Goal: Answer question/provide support

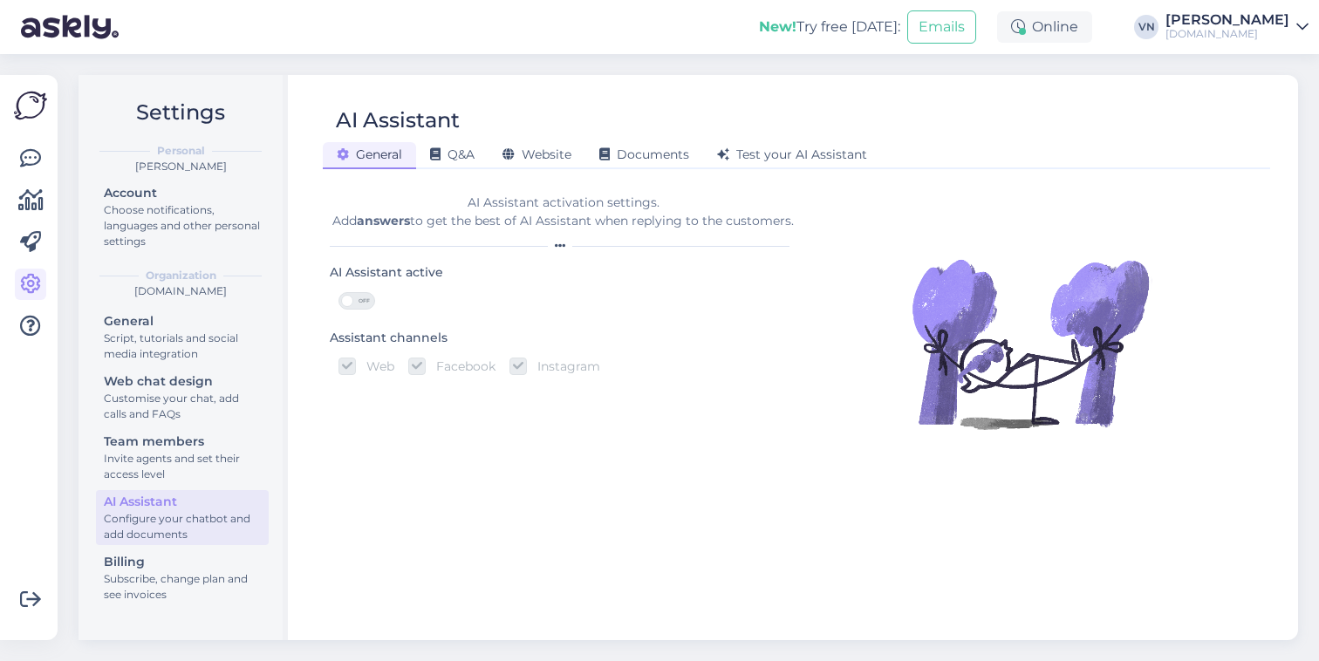
click at [351, 304] on span at bounding box center [347, 301] width 12 height 12
click at [339, 292] on input "OFF" at bounding box center [339, 292] width 0 height 0
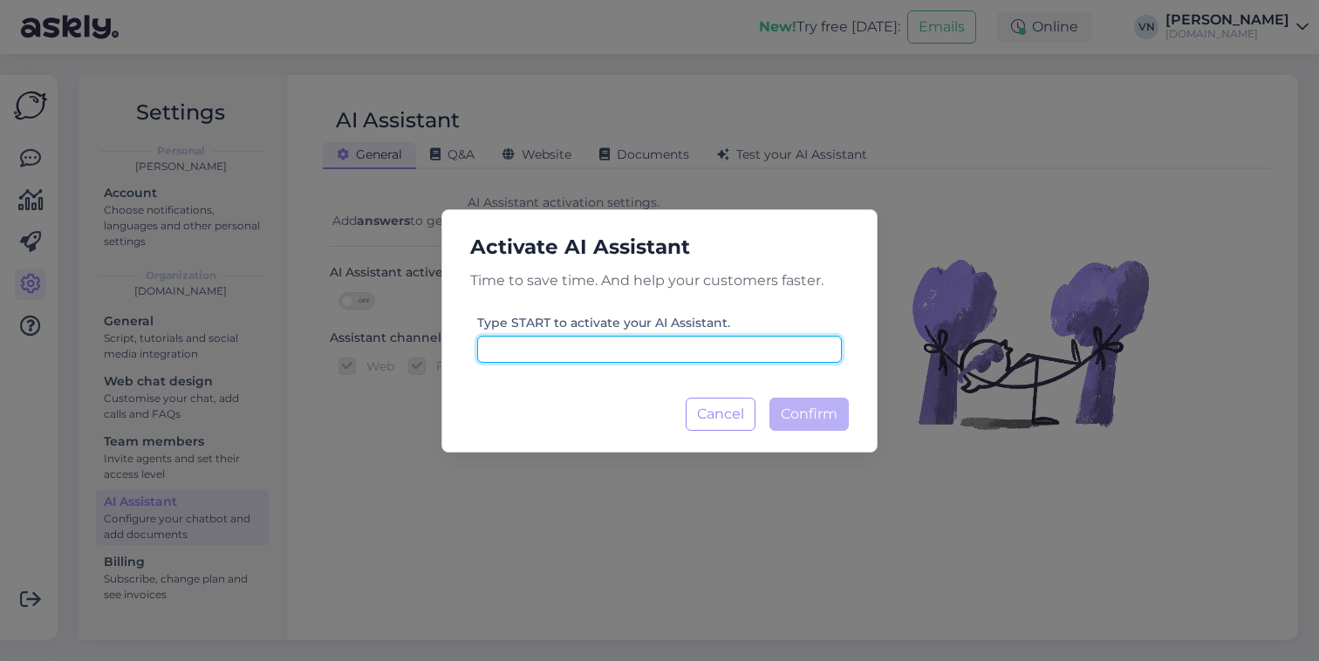
click at [734, 338] on input at bounding box center [659, 349] width 365 height 27
type input "start"
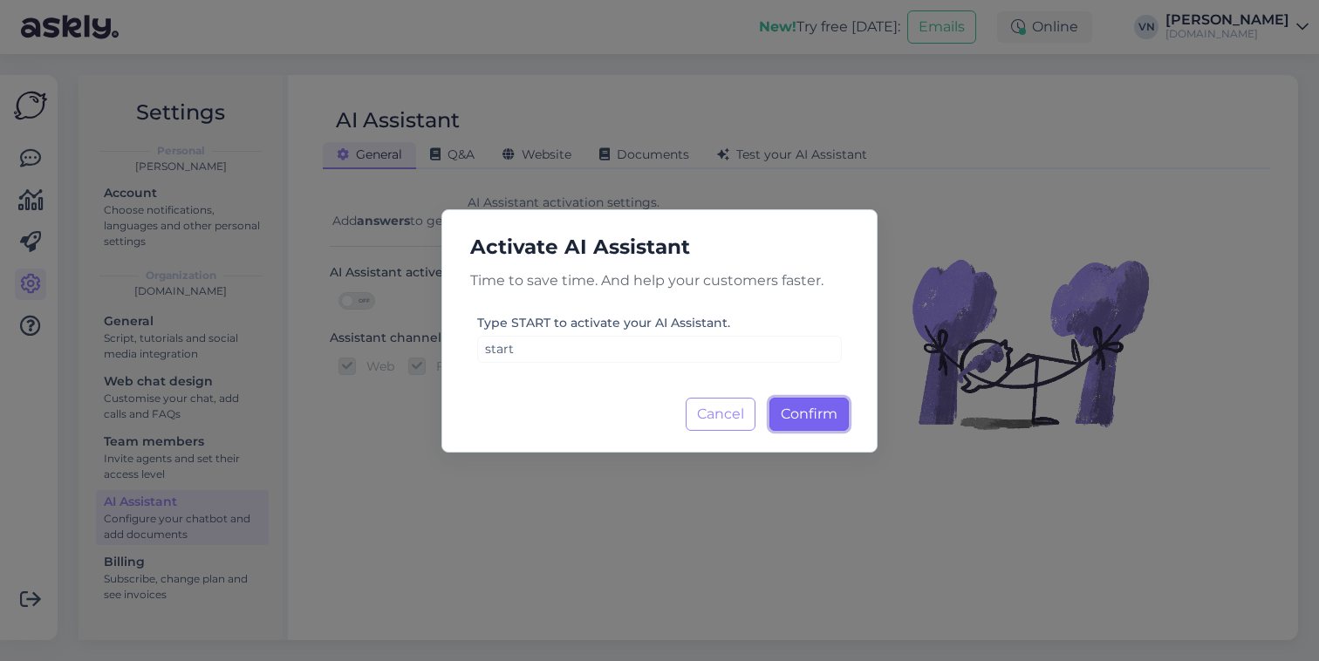
click at [827, 417] on span "Confirm" at bounding box center [809, 414] width 57 height 17
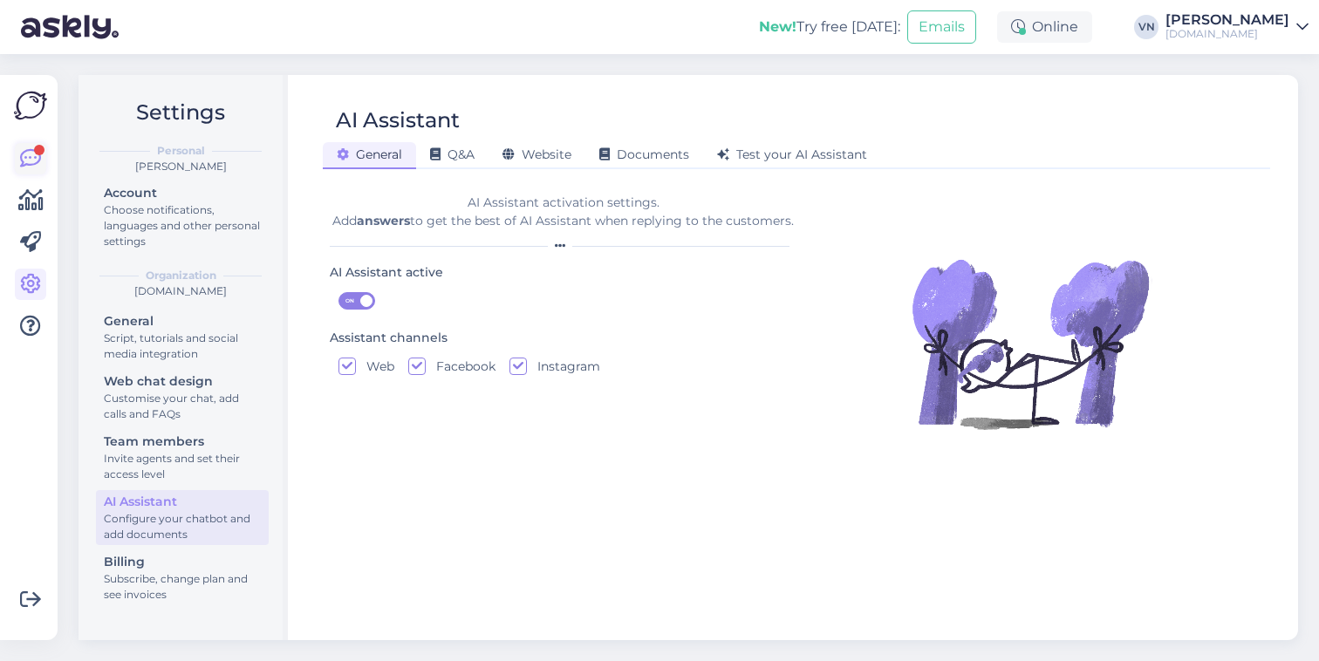
click at [37, 161] on icon at bounding box center [30, 158] width 21 height 21
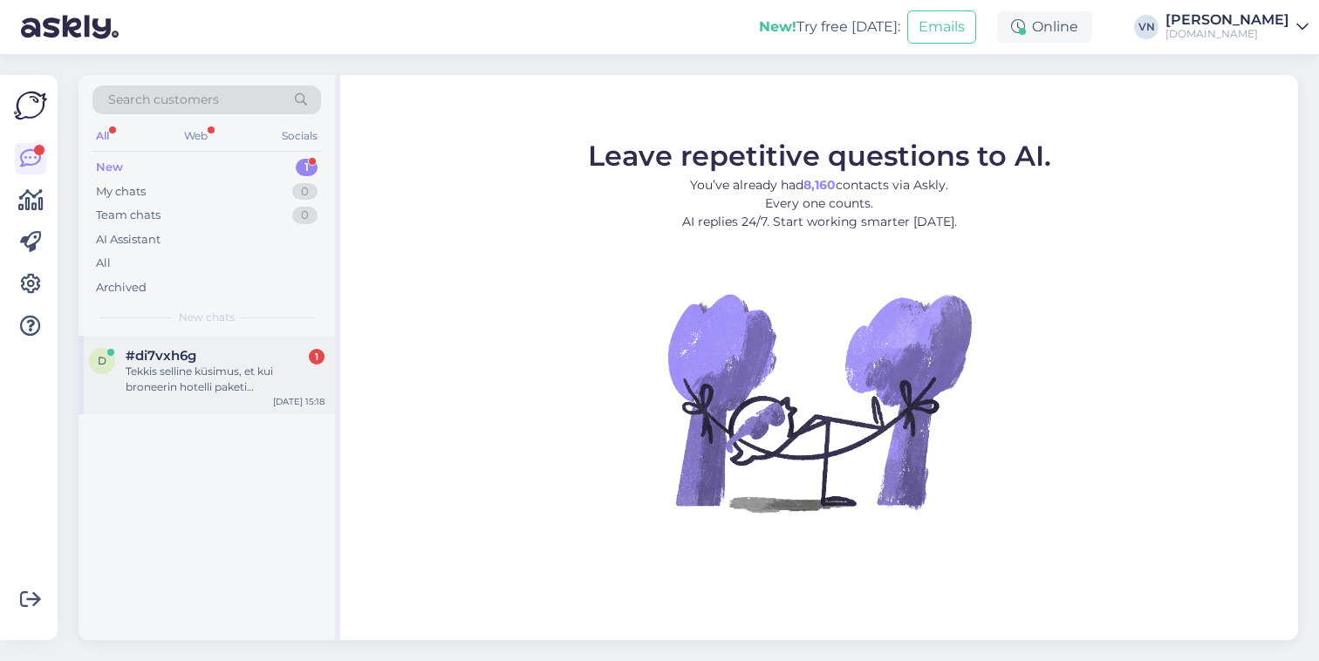
click at [227, 383] on div "Tekkis selline küsimus, et kui broneerin hotelli paketi [PERSON_NAME] maksmisvi…" at bounding box center [225, 379] width 199 height 31
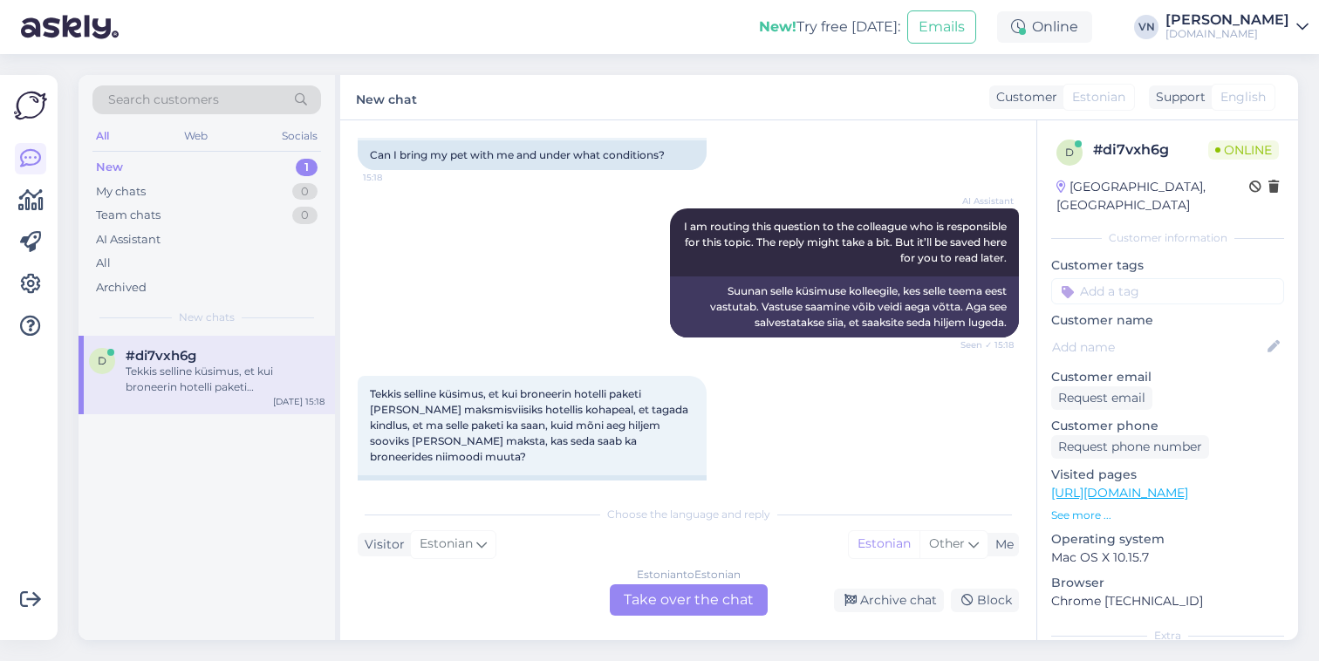
scroll to position [577, 0]
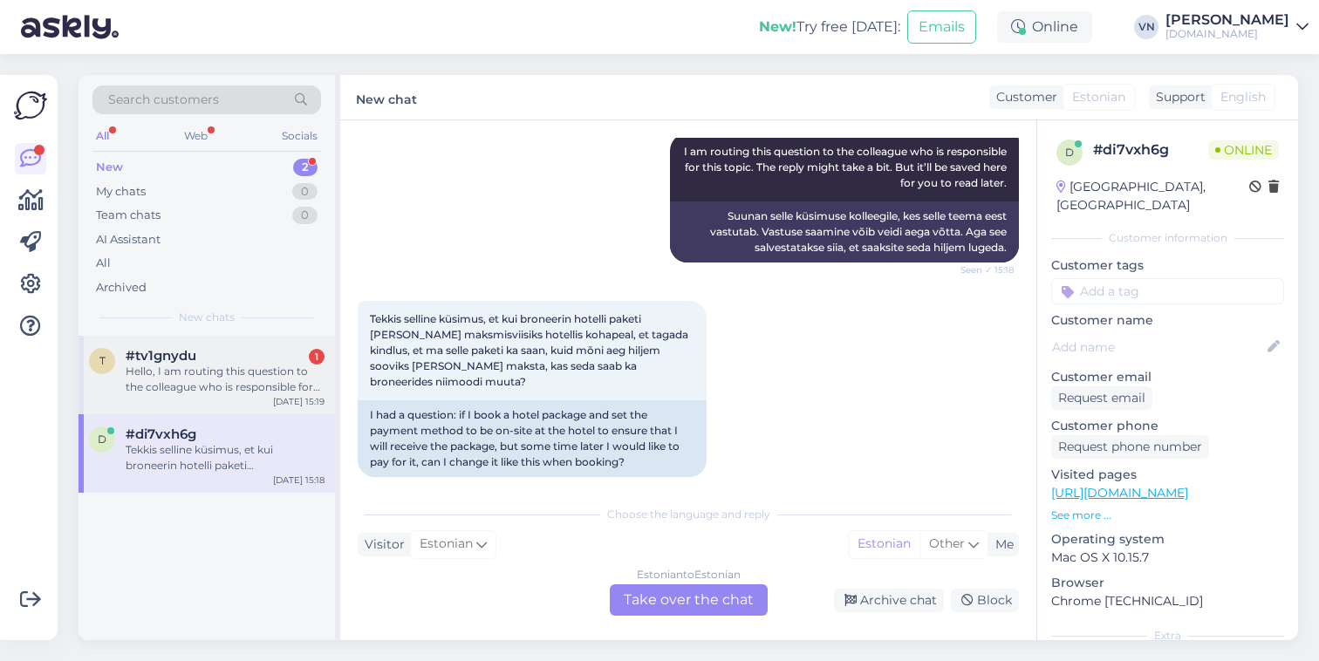
click at [187, 390] on div "Hello, I am routing this question to the colleague who is responsible for this …" at bounding box center [225, 379] width 199 height 31
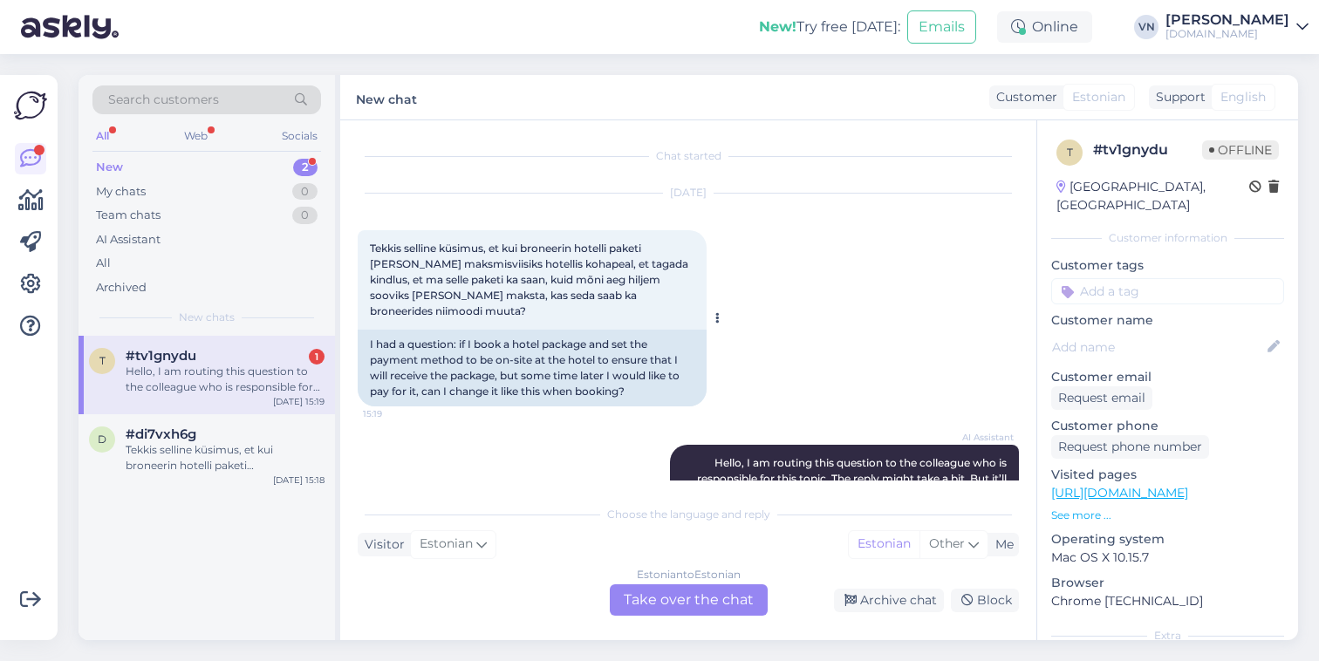
scroll to position [97, 0]
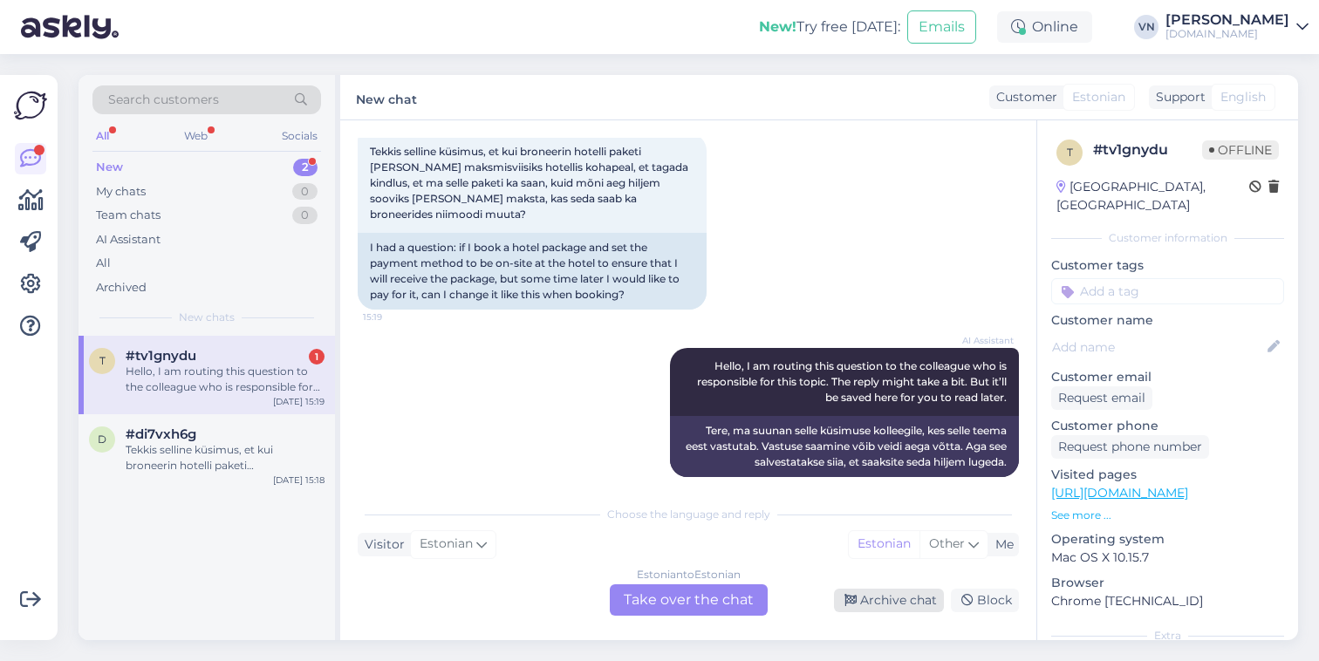
click at [912, 602] on div "Archive chat" at bounding box center [889, 601] width 110 height 24
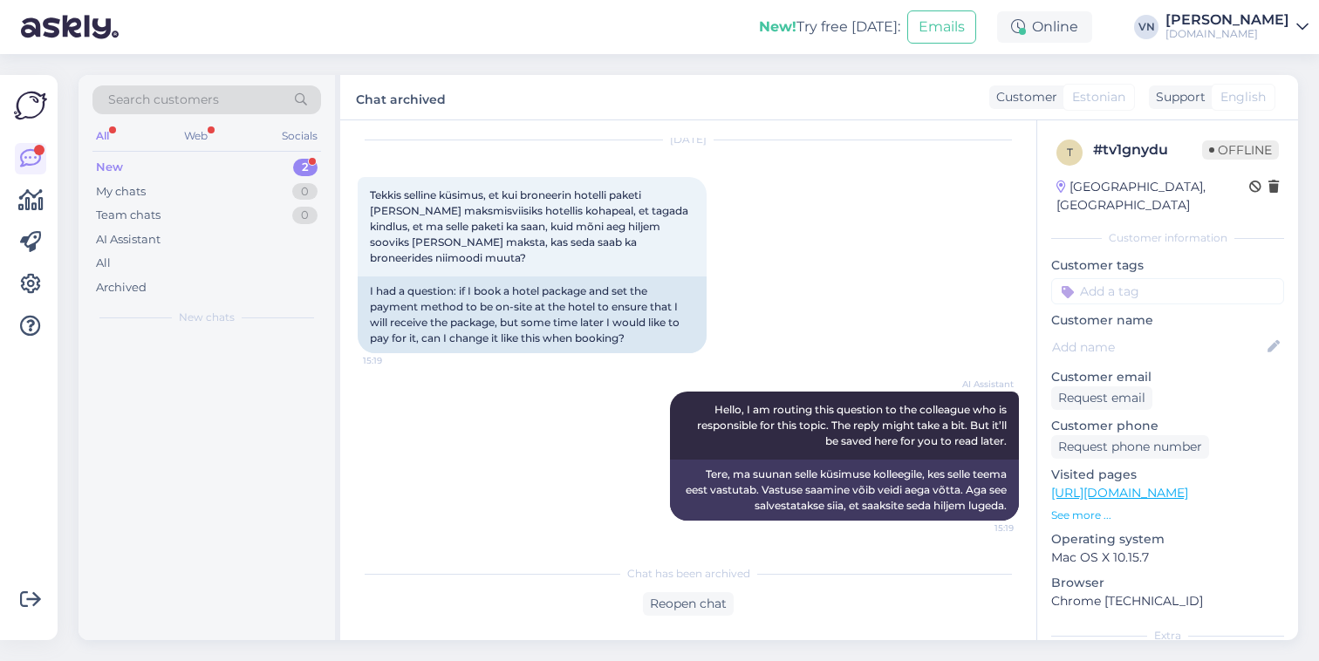
scroll to position [38, 0]
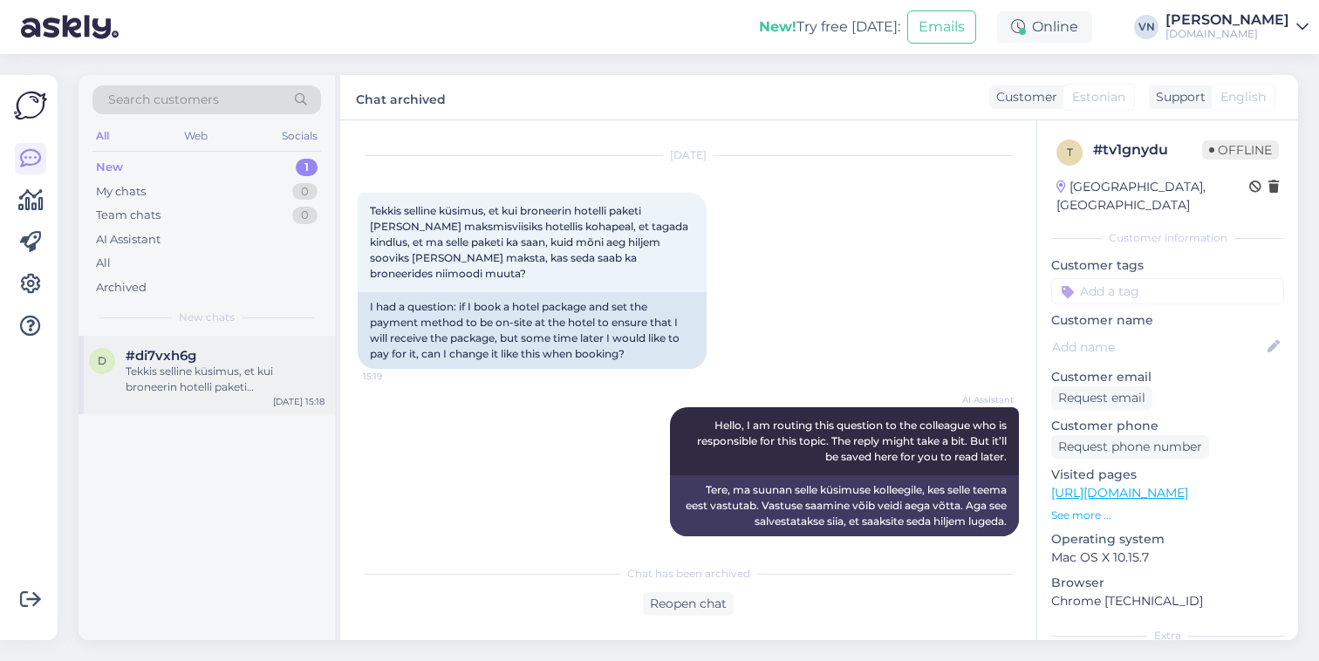
click at [224, 399] on div "d #di7vxh6g Tekkis selline küsimus, et kui broneerin hotelli paketi [PERSON_NAM…" at bounding box center [207, 375] width 257 height 79
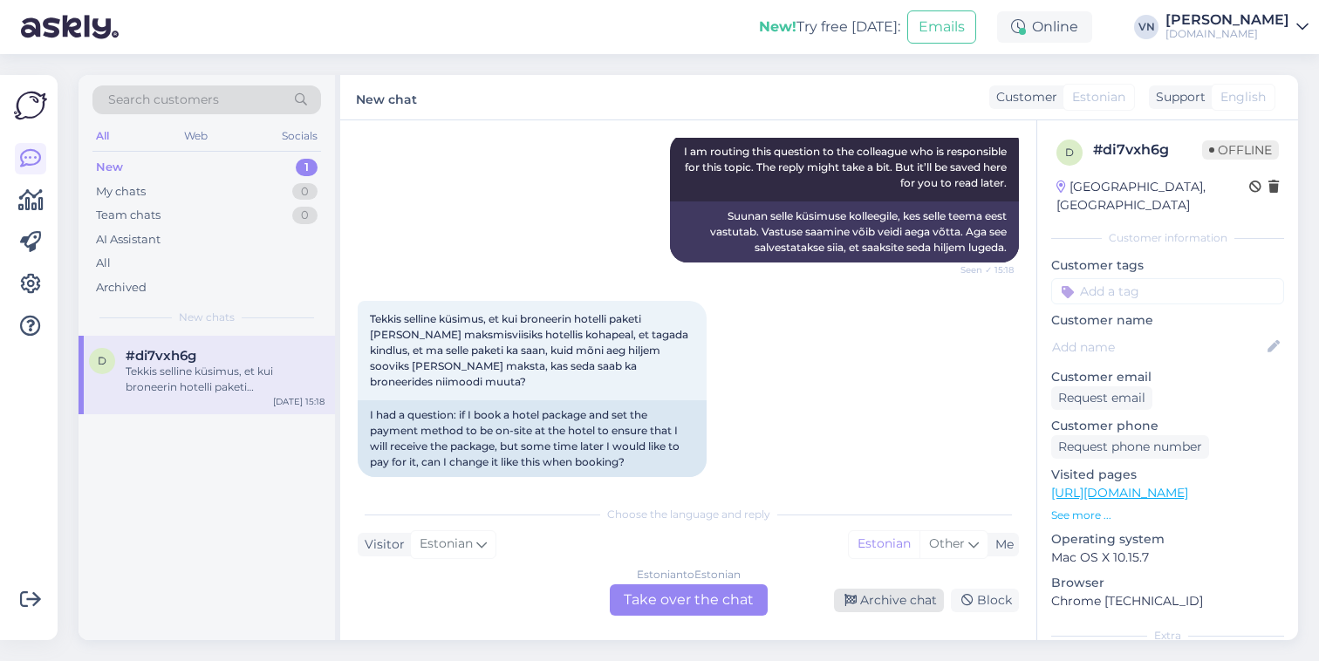
click at [906, 611] on div "Archive chat" at bounding box center [889, 601] width 110 height 24
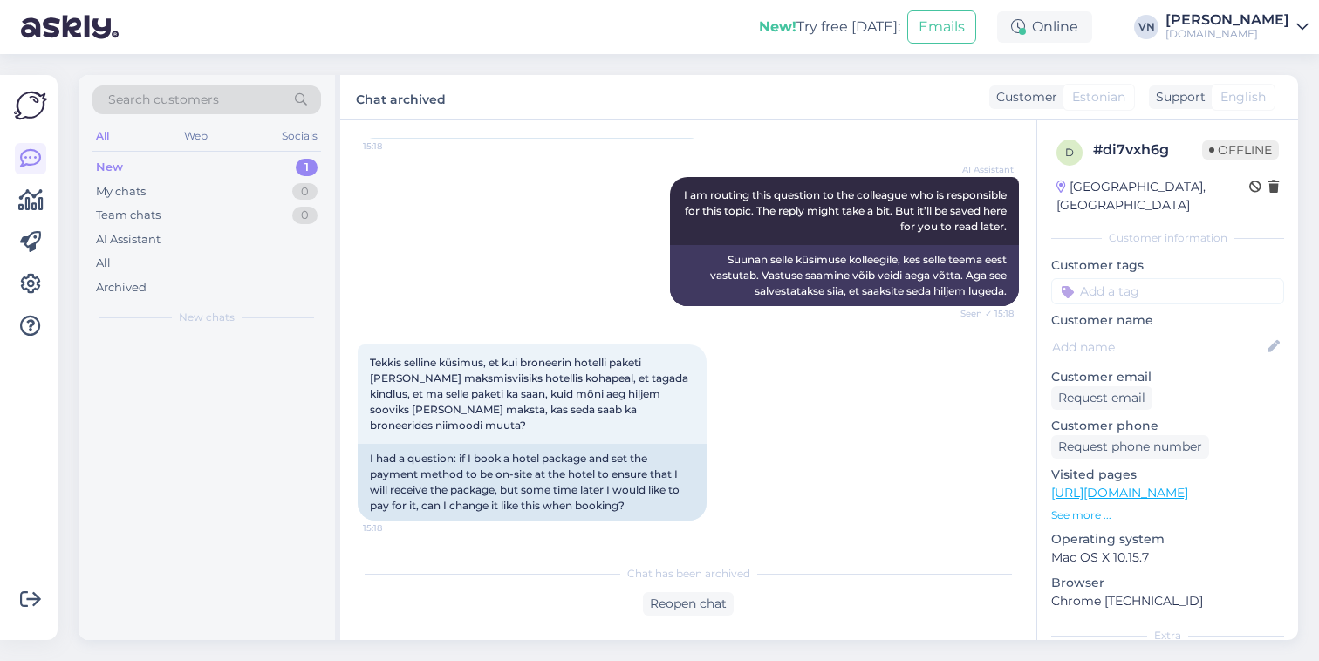
scroll to position [517, 0]
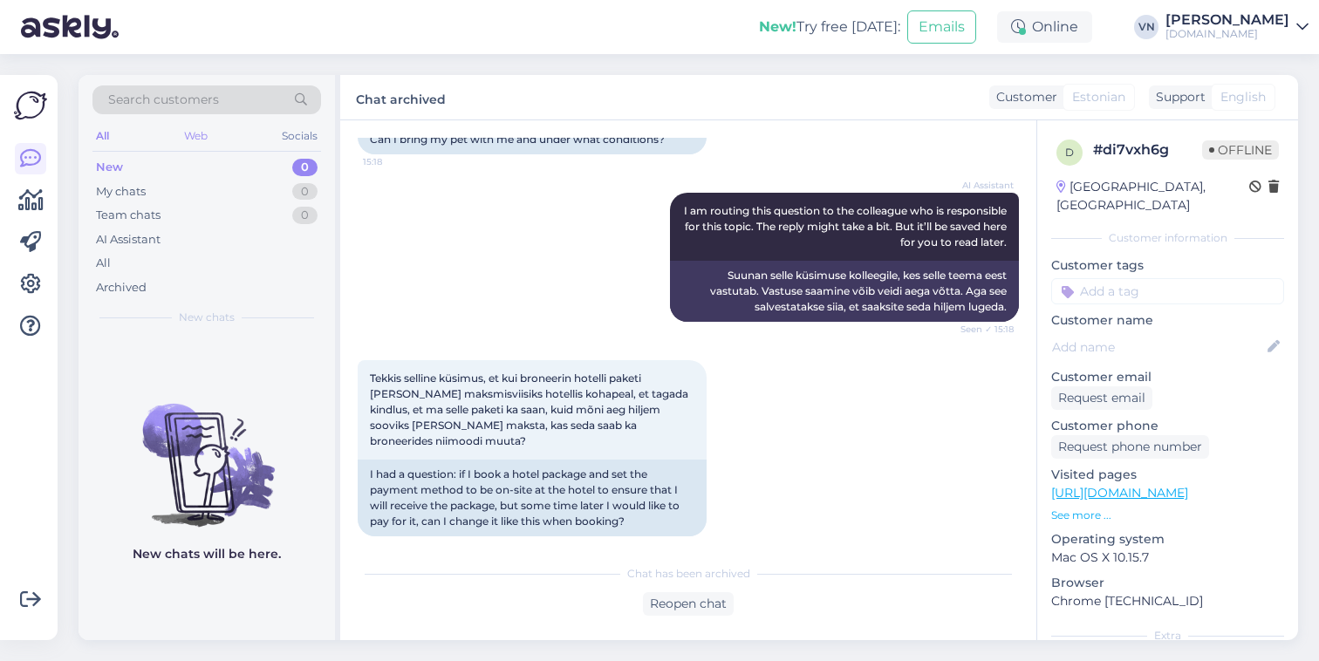
click at [196, 131] on div "Web" at bounding box center [196, 136] width 31 height 23
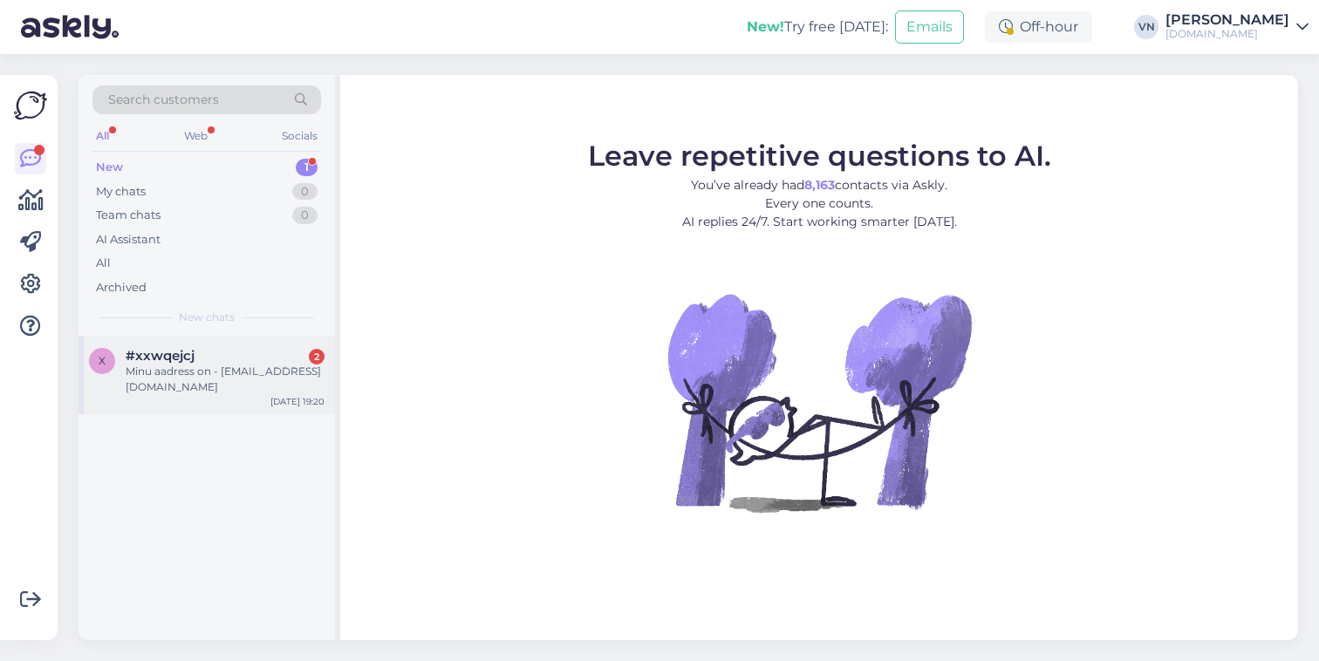
click at [184, 367] on div "Minu aadress on - [EMAIL_ADDRESS][DOMAIN_NAME]" at bounding box center [225, 379] width 199 height 31
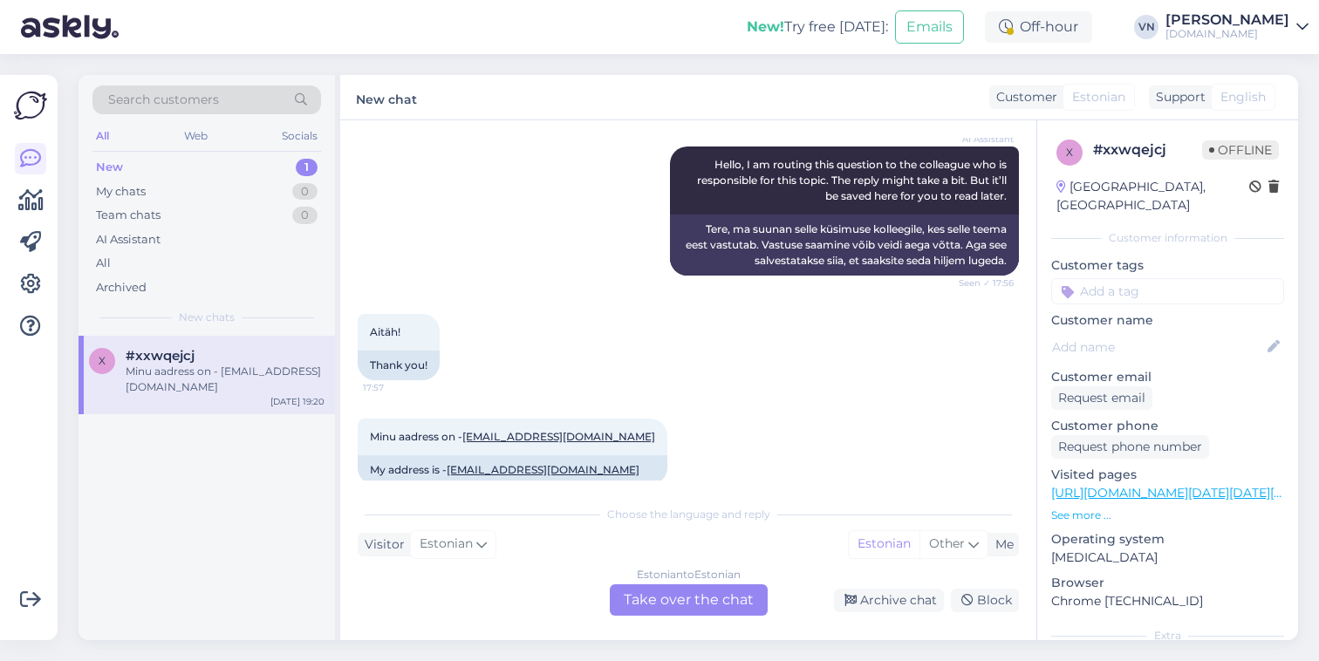
scroll to position [243, 0]
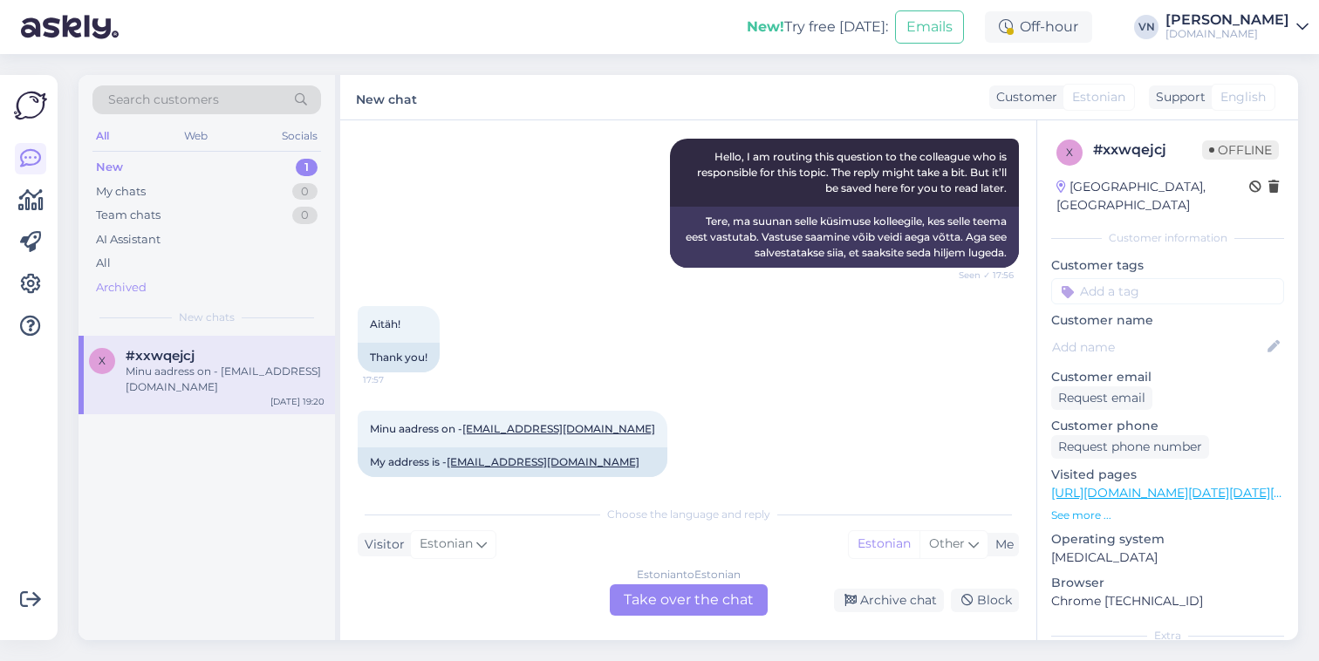
click at [120, 284] on div "Archived" at bounding box center [121, 287] width 51 height 17
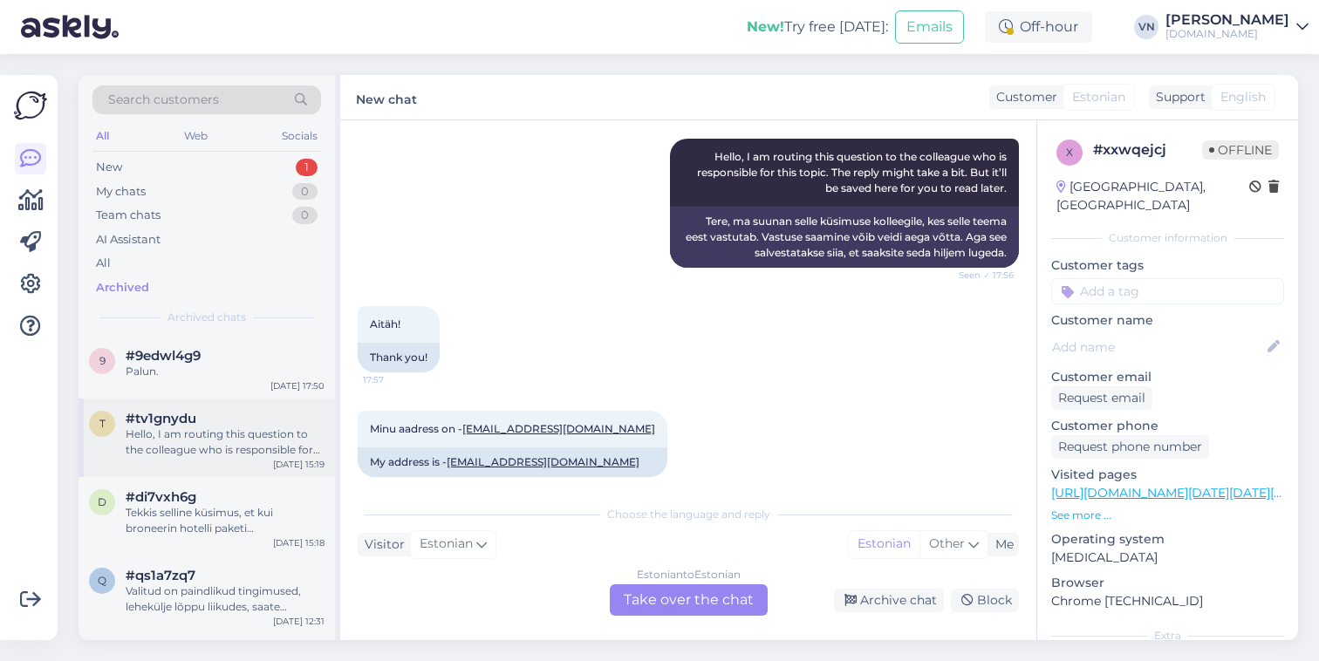
click at [200, 447] on div "Hello, I am routing this question to the colleague who is responsible for this …" at bounding box center [225, 442] width 199 height 31
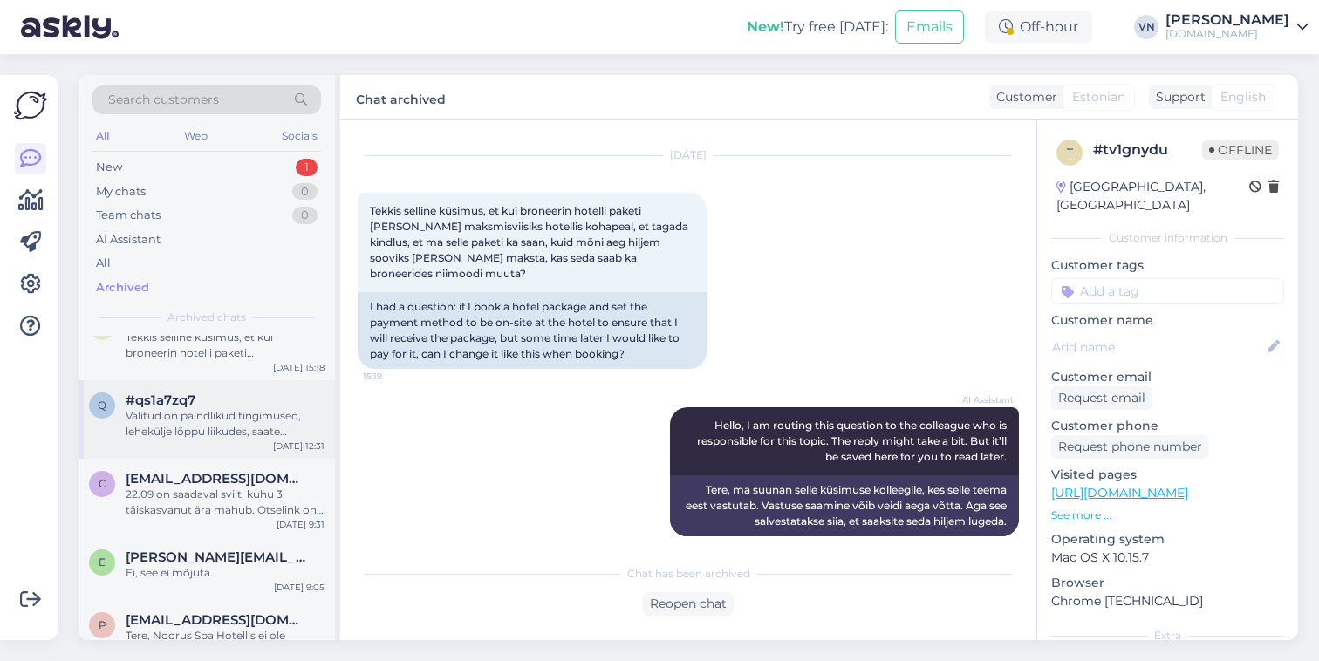
scroll to position [180, 0]
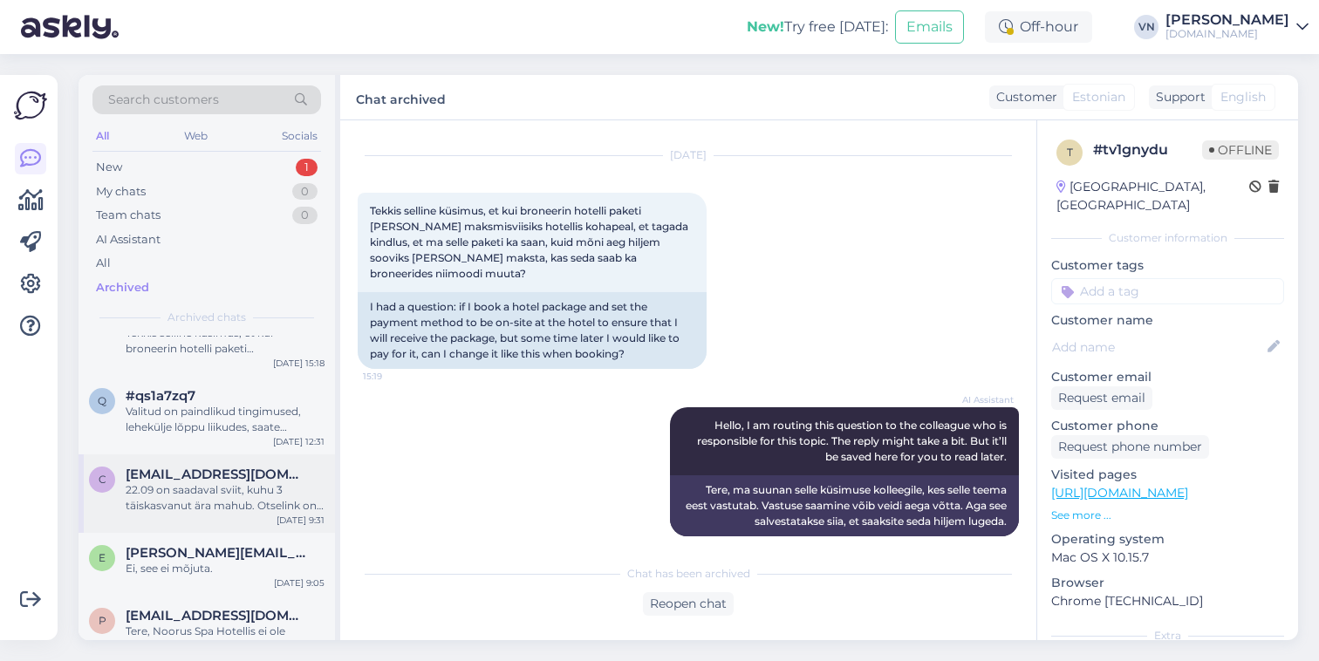
click at [223, 497] on div "22.09 on saadaval sviit, kuhu 3 täiskasvanut ära mahub. Otselink on siin: https…" at bounding box center [225, 498] width 199 height 31
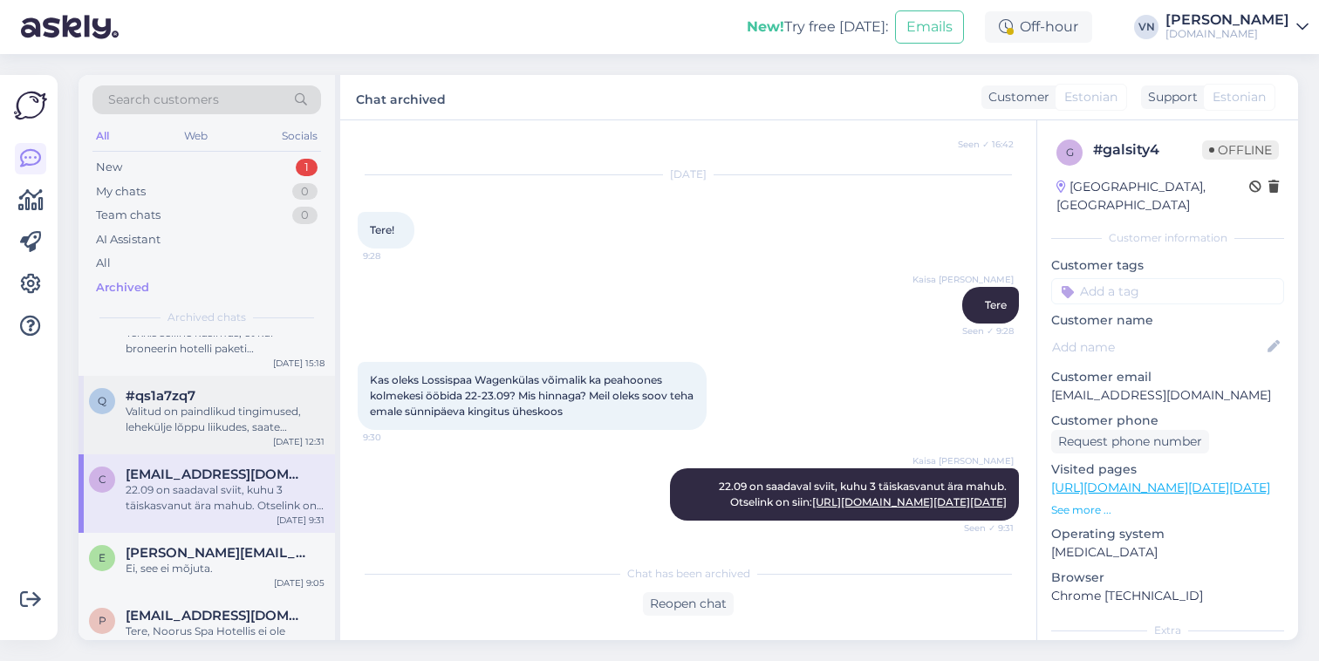
scroll to position [0, 0]
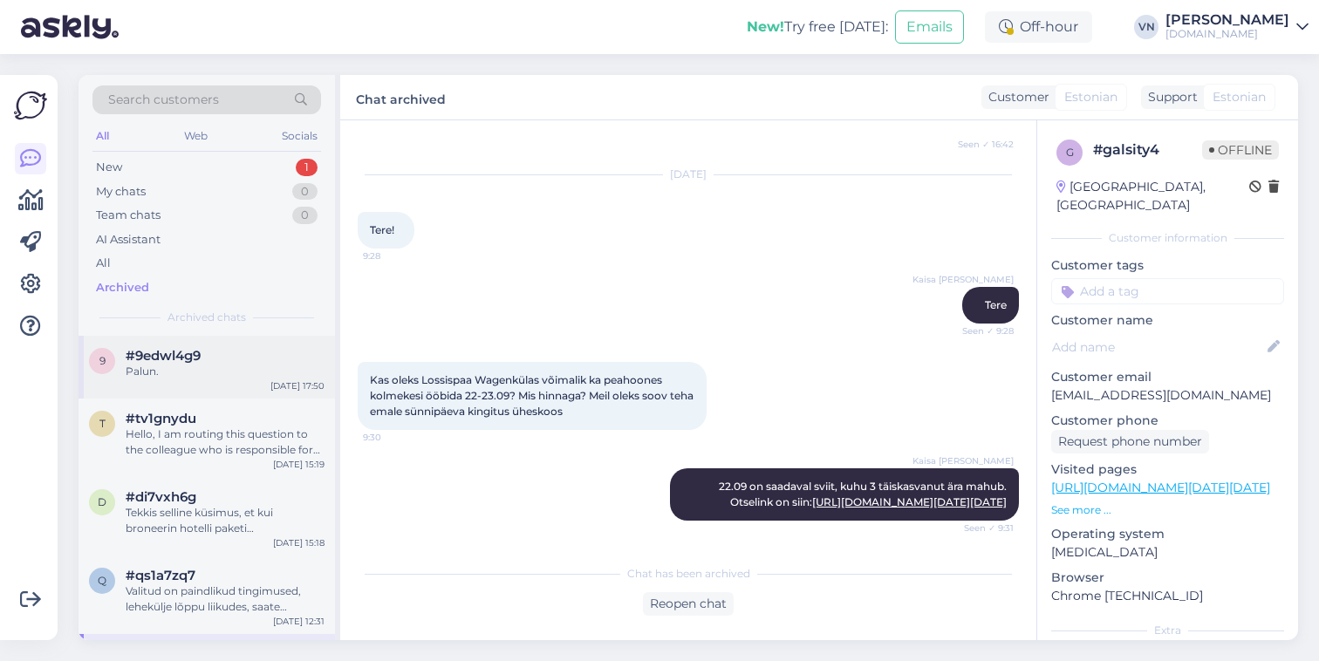
click at [225, 375] on div "Palun." at bounding box center [225, 372] width 199 height 16
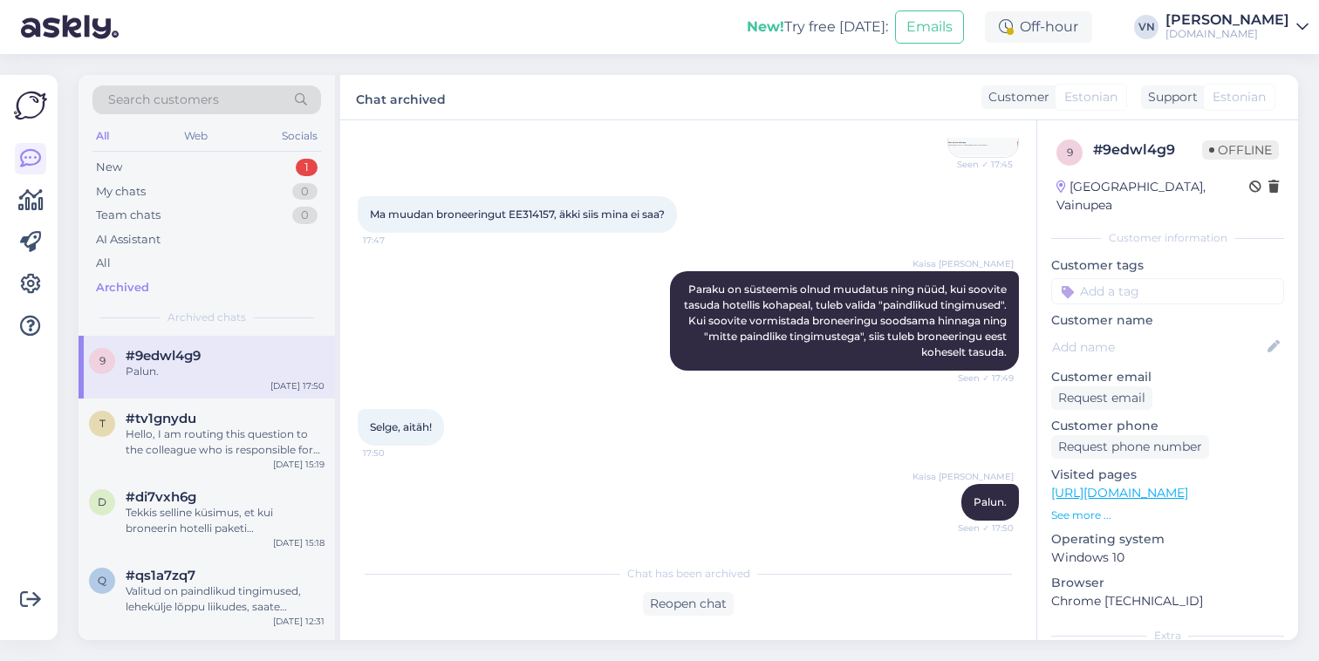
scroll to position [4633, 0]
